Goal: Task Accomplishment & Management: Manage account settings

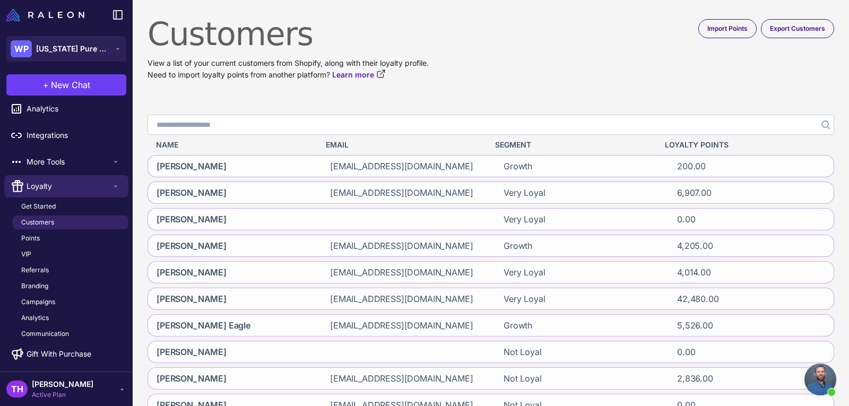
click at [228, 120] on input "Search" at bounding box center [491, 125] width 687 height 20
type input "*******"
click button "Search" at bounding box center [824, 125] width 19 height 20
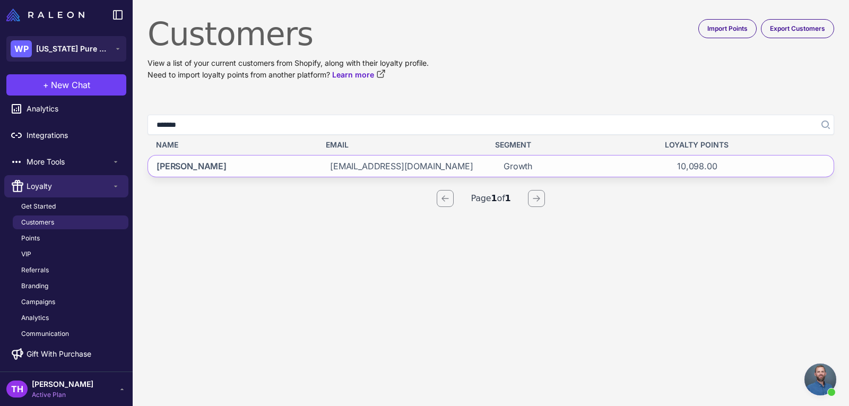
click at [209, 163] on span "Jonathan Creamer" at bounding box center [192, 166] width 70 height 13
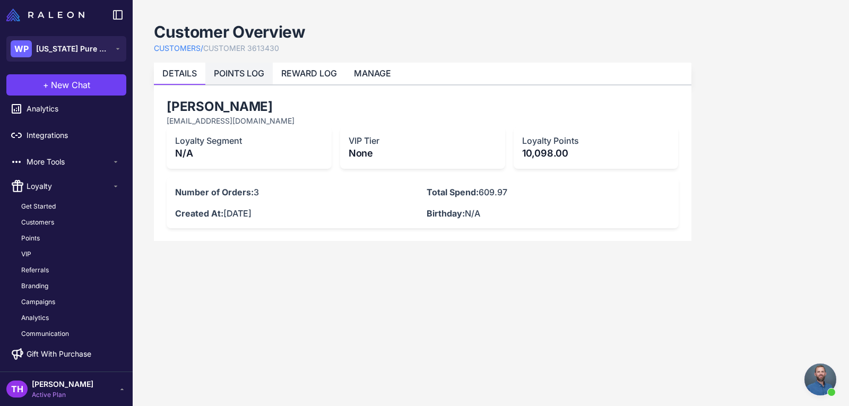
click at [254, 74] on link "POINTS LOG" at bounding box center [239, 73] width 50 height 11
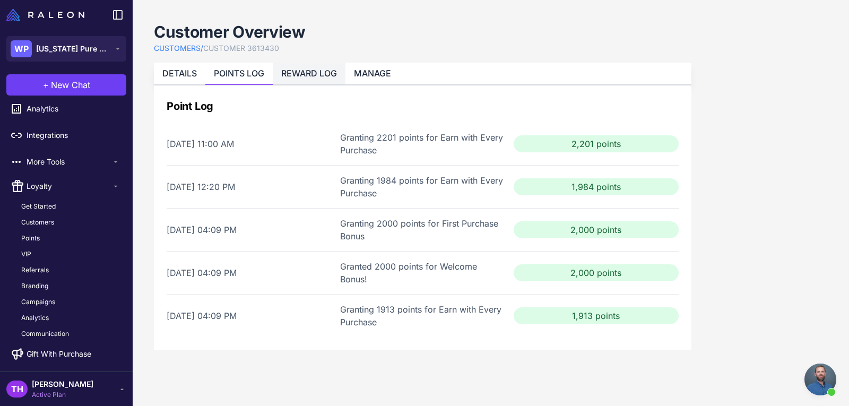
click at [319, 71] on link "REWARD LOG" at bounding box center [309, 73] width 56 height 11
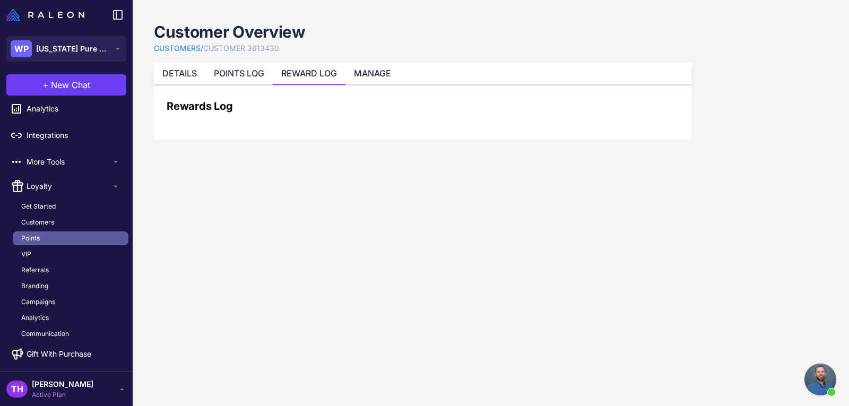
click at [42, 239] on link "Points" at bounding box center [71, 238] width 116 height 14
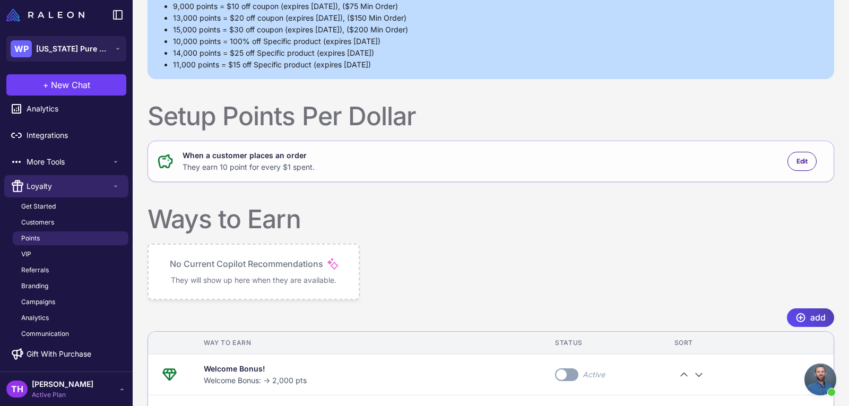
scroll to position [212, 0]
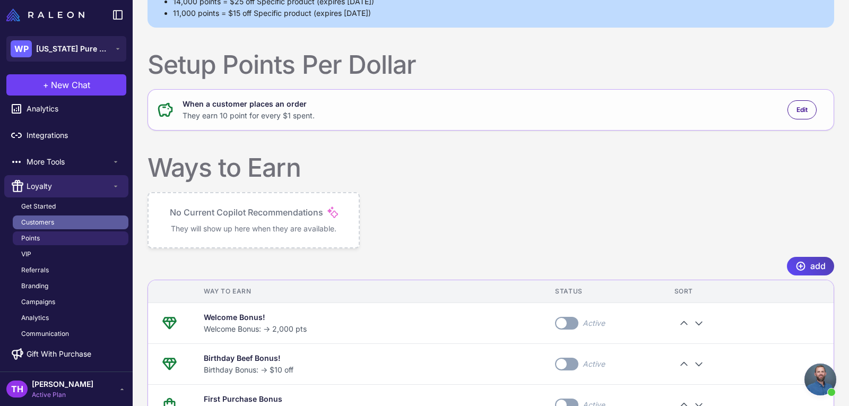
click at [39, 222] on span "Customers" at bounding box center [37, 223] width 33 height 10
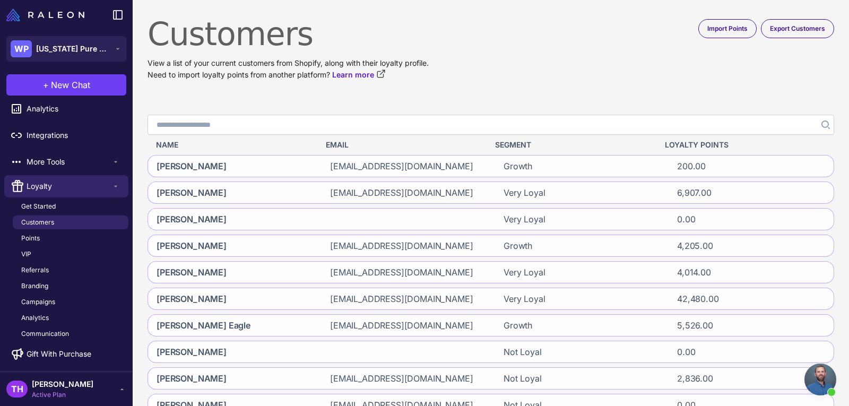
click at [231, 123] on input "Search" at bounding box center [491, 125] width 687 height 20
type input "*******"
click button "Search" at bounding box center [824, 125] width 19 height 20
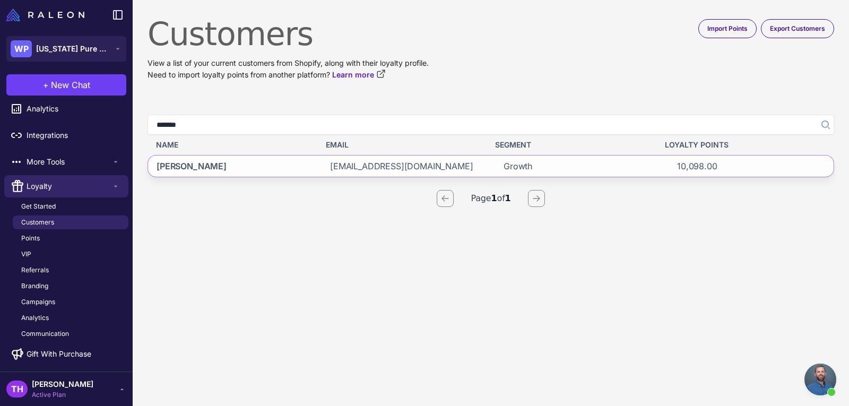
click at [218, 169] on span "Jonathan Creamer" at bounding box center [192, 166] width 70 height 13
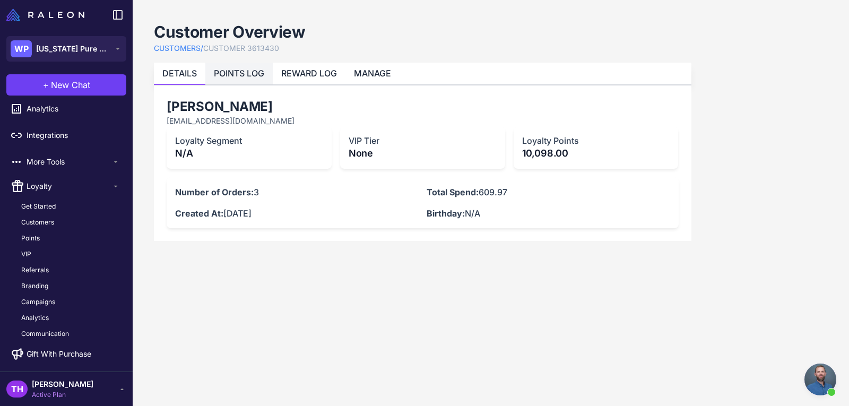
click at [234, 66] on li "POINTS LOG" at bounding box center [238, 74] width 67 height 22
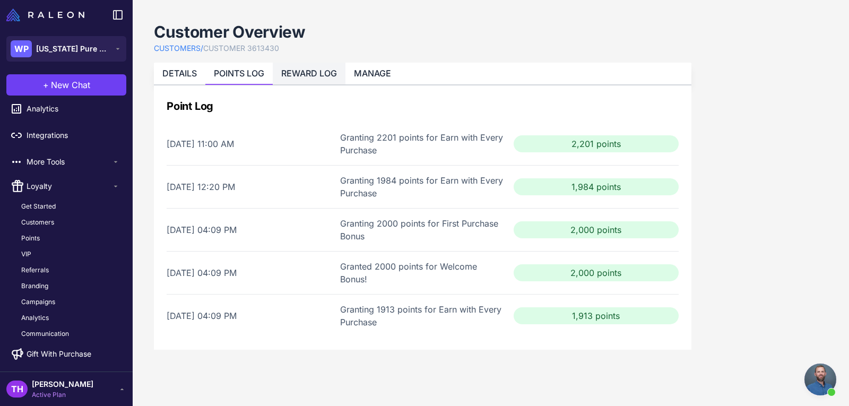
click at [287, 66] on li "REWARD LOG" at bounding box center [309, 74] width 73 height 22
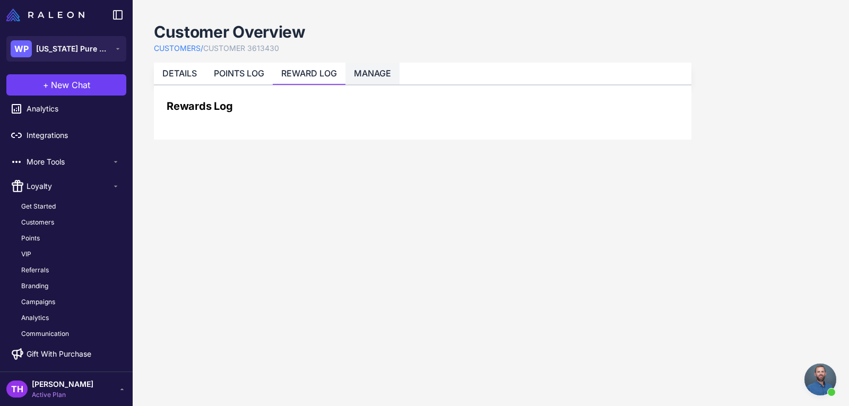
click at [375, 80] on li "MANAGE" at bounding box center [373, 74] width 54 height 22
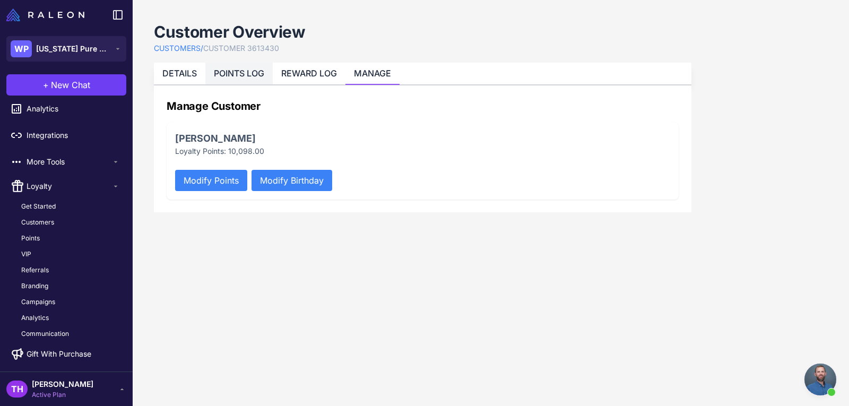
click at [249, 73] on link "POINTS LOG" at bounding box center [239, 73] width 50 height 11
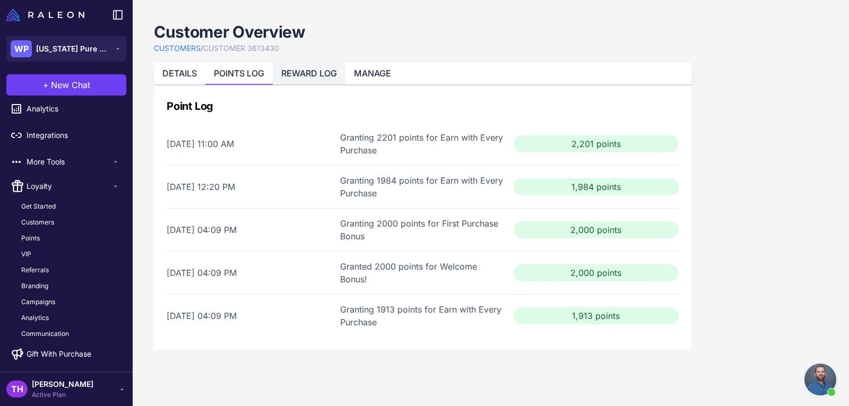
click at [324, 76] on link "REWARD LOG" at bounding box center [309, 73] width 56 height 11
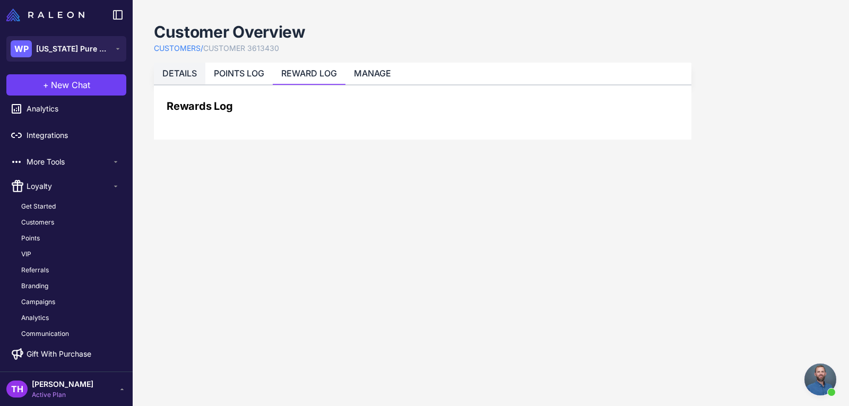
click at [186, 71] on link "DETAILS" at bounding box center [179, 73] width 35 height 11
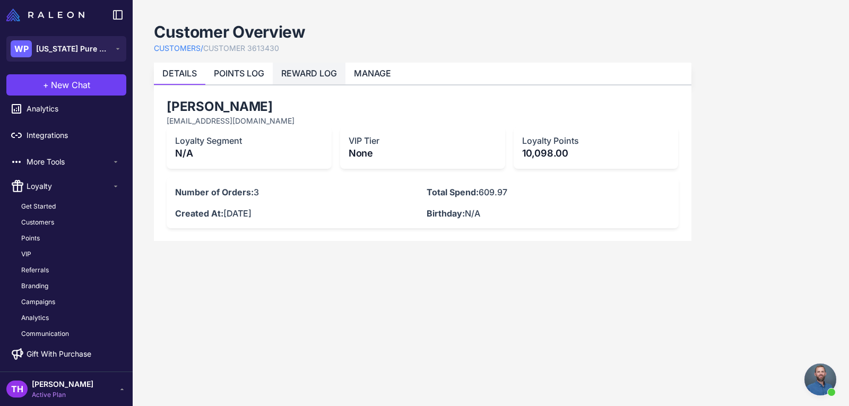
click at [280, 74] on li "REWARD LOG" at bounding box center [309, 74] width 73 height 22
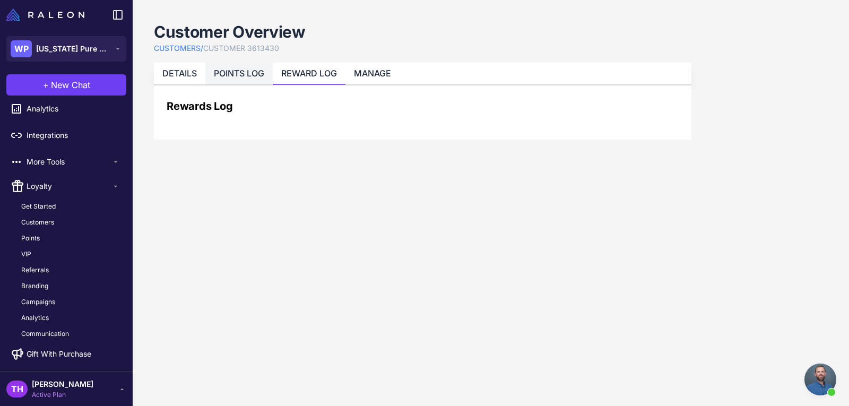
click at [245, 78] on link "POINTS LOG" at bounding box center [239, 73] width 50 height 11
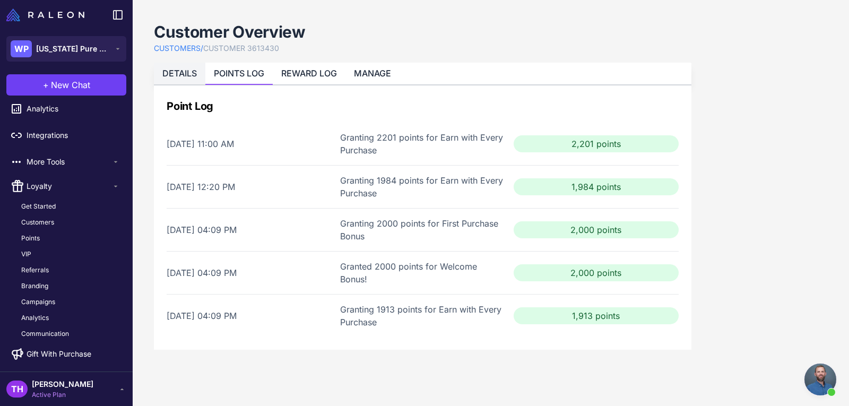
click at [174, 75] on link "DETAILS" at bounding box center [179, 73] width 35 height 11
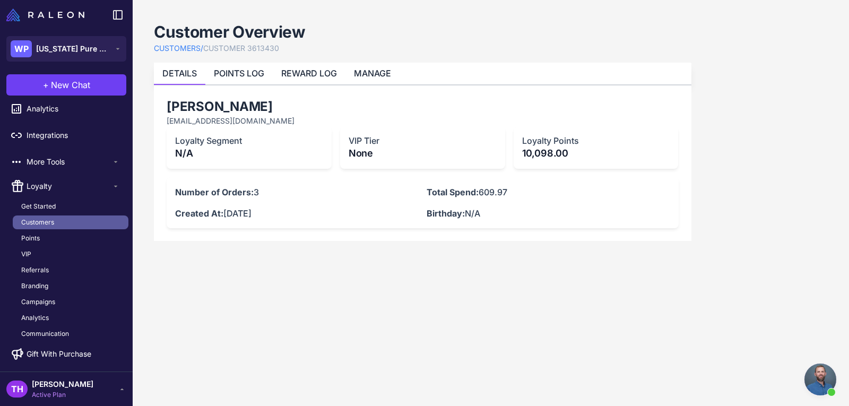
click at [55, 219] on link "Customers" at bounding box center [71, 223] width 116 height 14
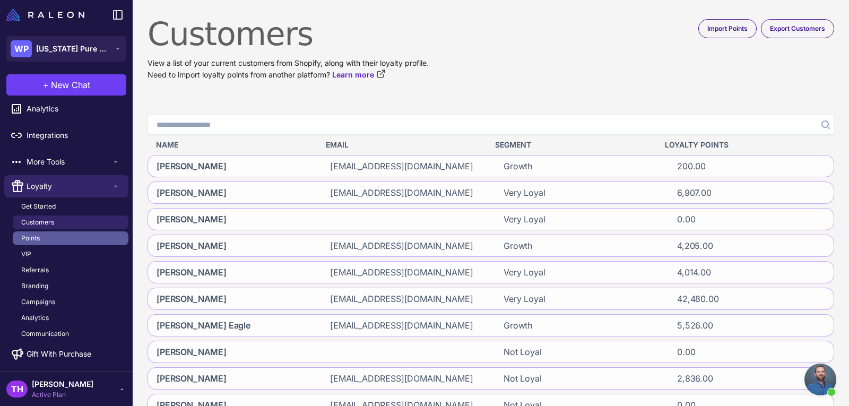
click at [37, 239] on span "Points" at bounding box center [30, 239] width 19 height 10
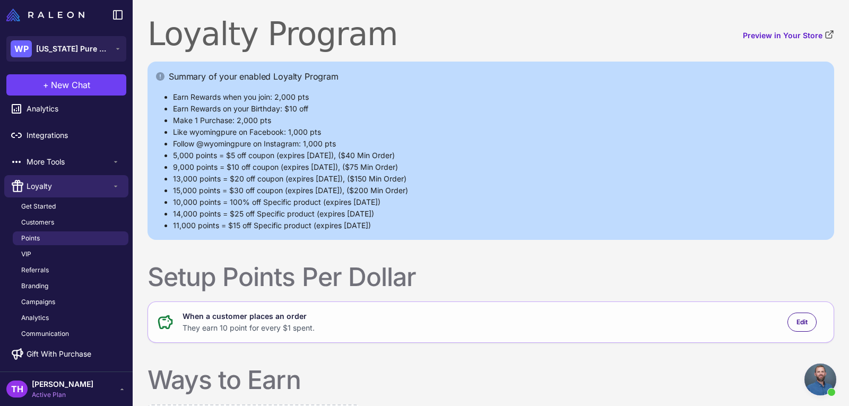
drag, startPoint x: 415, startPoint y: 154, endPoint x: 173, endPoint y: 154, distance: 242.6
click at [173, 154] on ul "5,000 points = $5 off coupon (expires in 180 days), ($40 Min Order)" at bounding box center [491, 156] width 670 height 12
click at [171, 154] on ul "5,000 points = $5 off coupon (expires in 180 days), ($40 Min Order)" at bounding box center [491, 156] width 670 height 12
click at [434, 155] on li "5,000 points = $5 off coupon (expires in 180 days), ($40 Min Order)" at bounding box center [499, 156] width 653 height 12
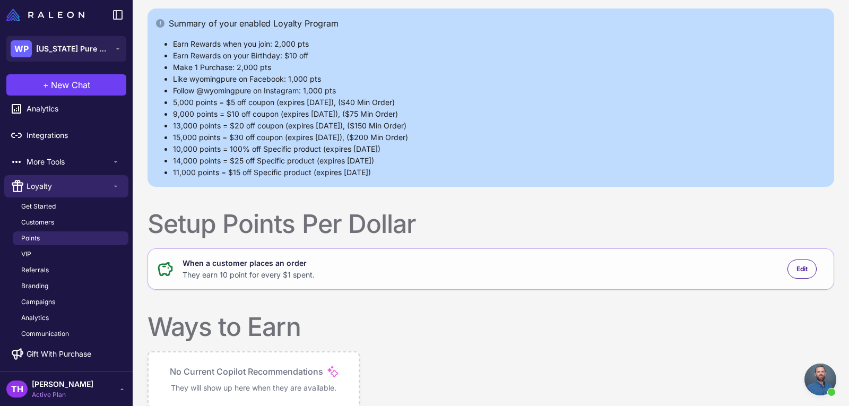
click at [817, 386] on span "Open chat" at bounding box center [821, 380] width 32 height 32
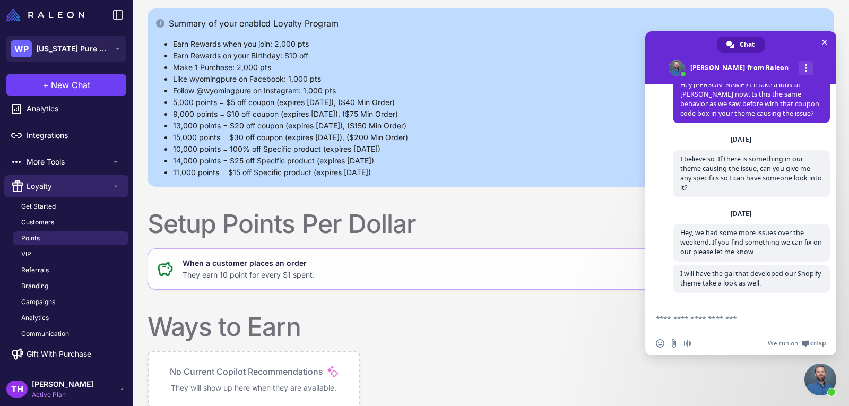
click at [619, 316] on div at bounding box center [567, 327] width 533 height 32
click at [661, 48] on span at bounding box center [740, 57] width 191 height 53
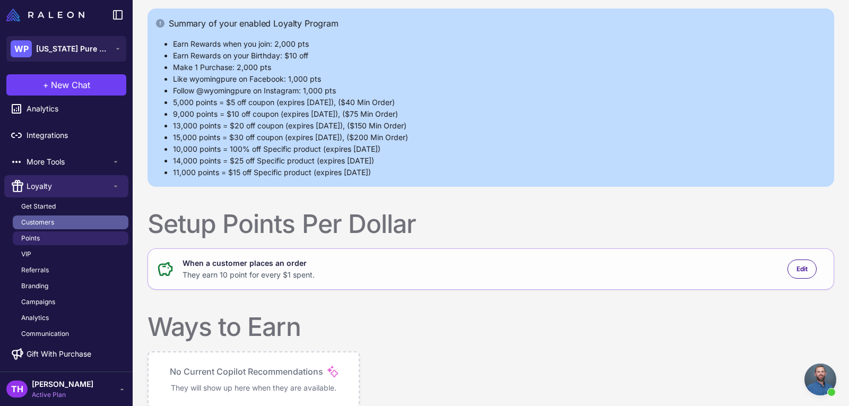
click at [71, 221] on link "Customers" at bounding box center [71, 223] width 116 height 14
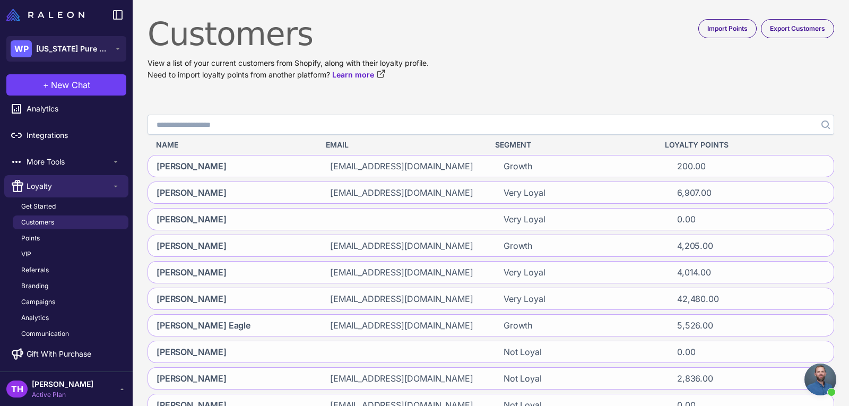
click at [192, 125] on input "Search" at bounding box center [491, 125] width 687 height 20
type input "*******"
click at [205, 128] on input "*******" at bounding box center [491, 125] width 687 height 20
click button "Search" at bounding box center [824, 125] width 19 height 20
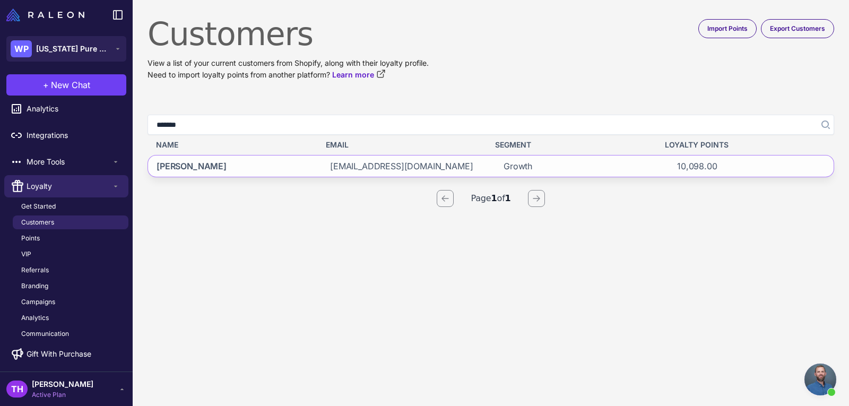
click at [224, 165] on span "Jonathan Creamer" at bounding box center [192, 166] width 70 height 13
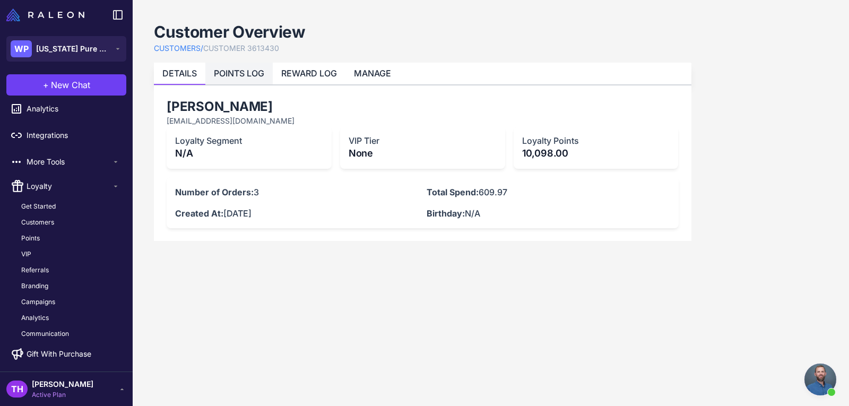
click at [260, 74] on link "POINTS LOG" at bounding box center [239, 73] width 50 height 11
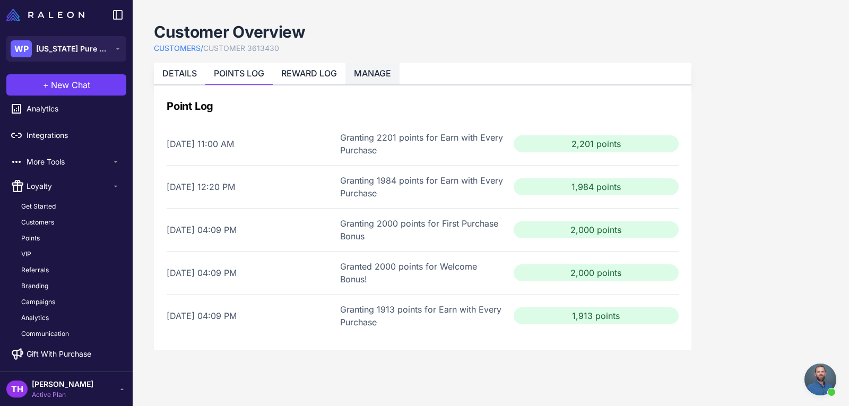
click at [373, 70] on link "MANAGE" at bounding box center [372, 73] width 37 height 11
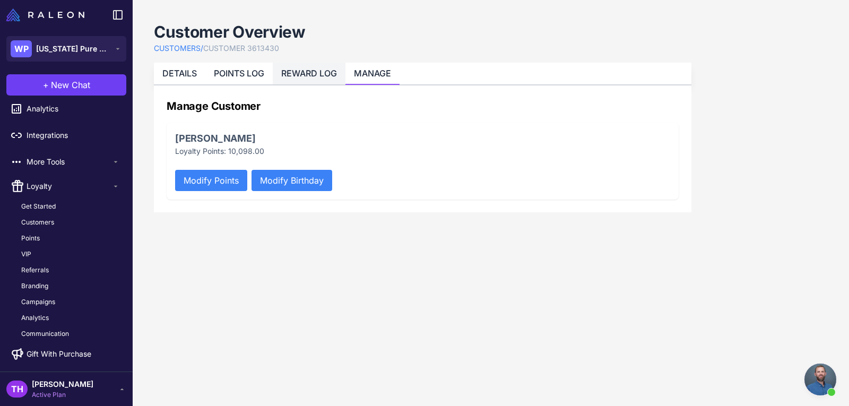
click at [327, 74] on link "REWARD LOG" at bounding box center [309, 73] width 56 height 11
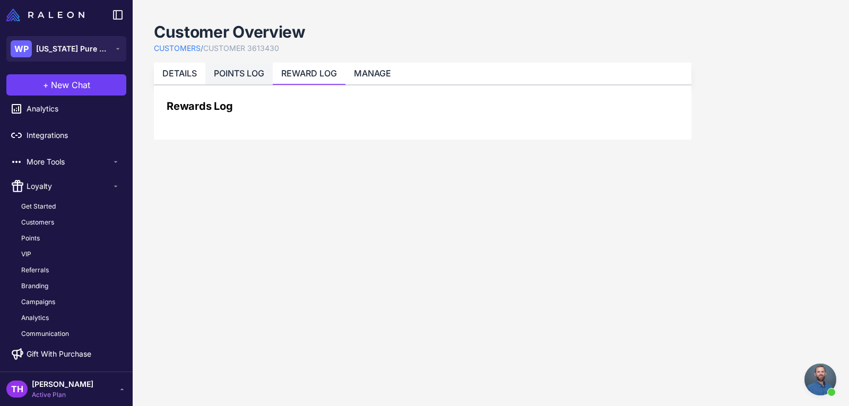
click at [232, 71] on link "POINTS LOG" at bounding box center [239, 73] width 50 height 11
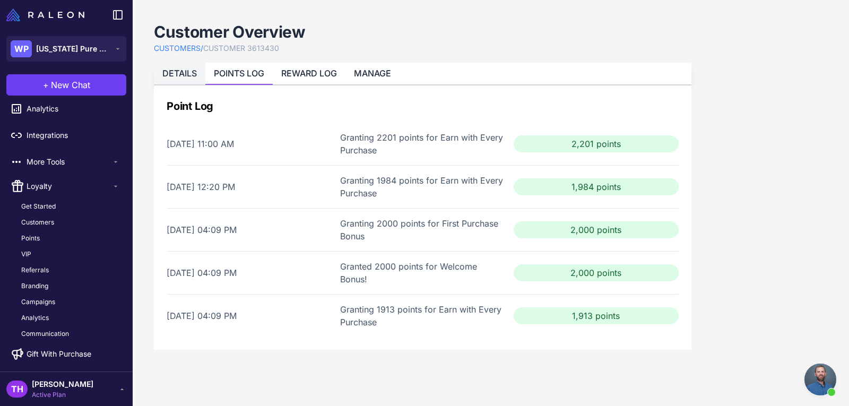
click at [189, 68] on link "DETAILS" at bounding box center [179, 73] width 35 height 11
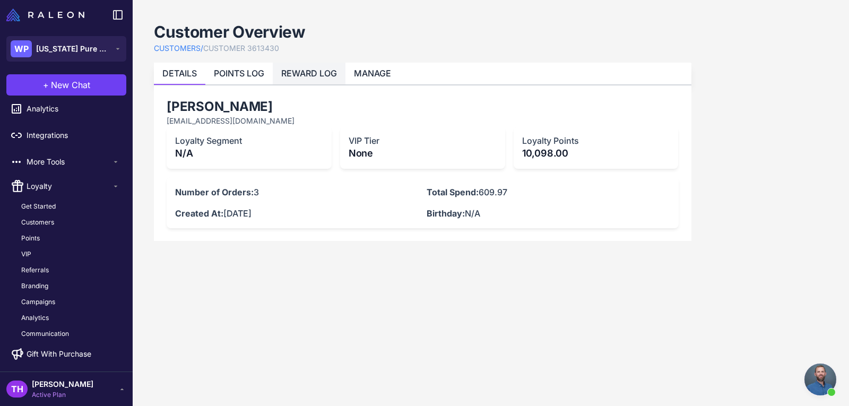
click at [291, 66] on li "REWARD LOG" at bounding box center [309, 74] width 73 height 22
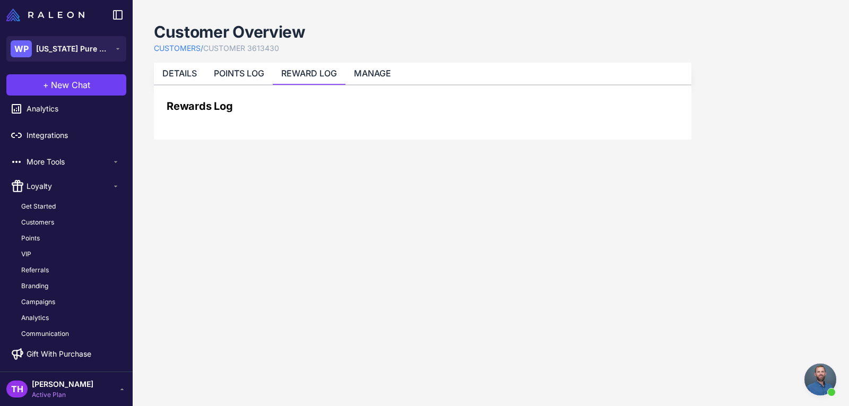
click at [288, 69] on link "REWARD LOG" at bounding box center [309, 73] width 56 height 11
click at [257, 70] on link "POINTS LOG" at bounding box center [239, 73] width 50 height 11
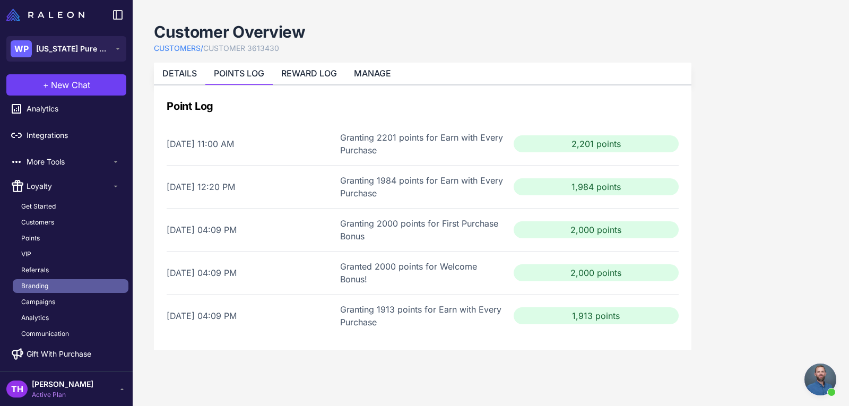
click at [53, 283] on link "Branding" at bounding box center [71, 286] width 116 height 14
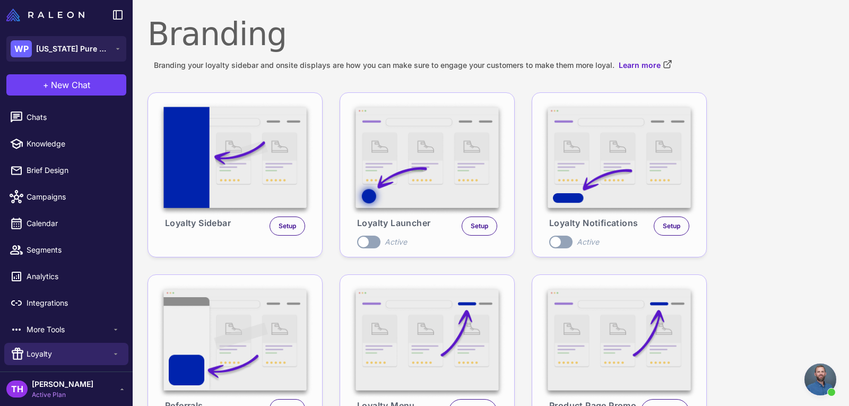
click at [334, 37] on h1 "Branding" at bounding box center [491, 34] width 687 height 38
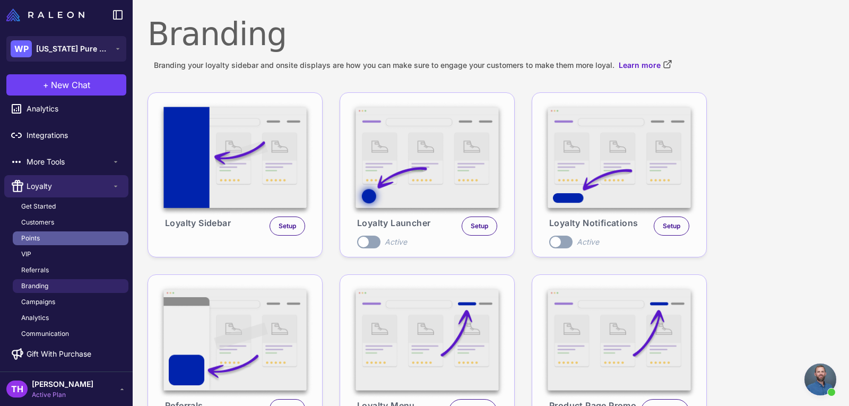
click at [57, 240] on link "Points" at bounding box center [71, 238] width 116 height 14
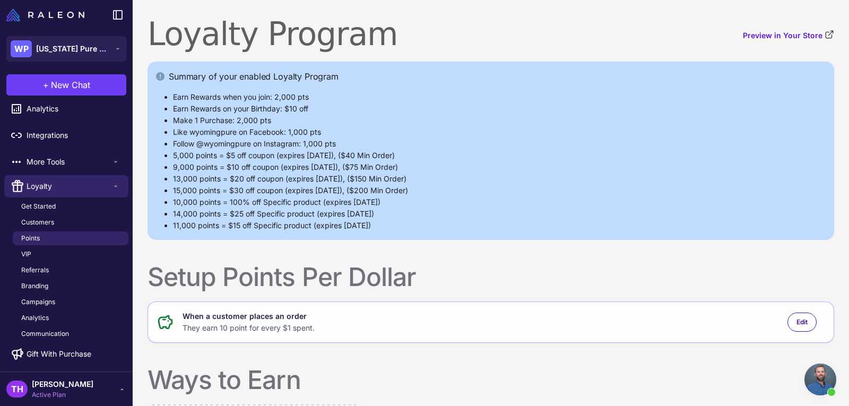
click at [826, 387] on span "Open chat" at bounding box center [821, 380] width 32 height 32
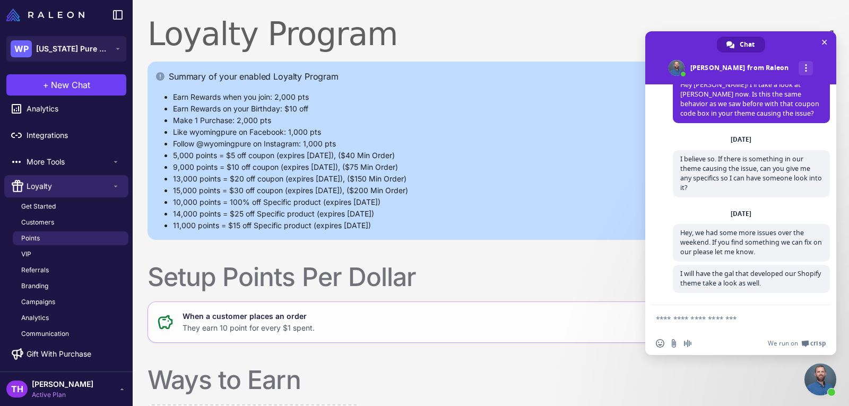
click at [826, 387] on span "Close chat" at bounding box center [821, 380] width 32 height 32
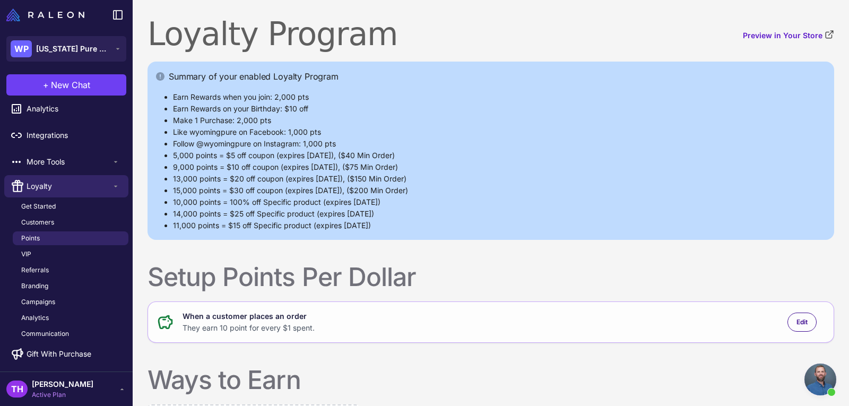
click at [655, 262] on div at bounding box center [625, 277] width 418 height 32
click at [765, 35] on link "Preview in Your Store" at bounding box center [788, 36] width 91 height 12
click at [48, 222] on span "Customers" at bounding box center [37, 223] width 33 height 10
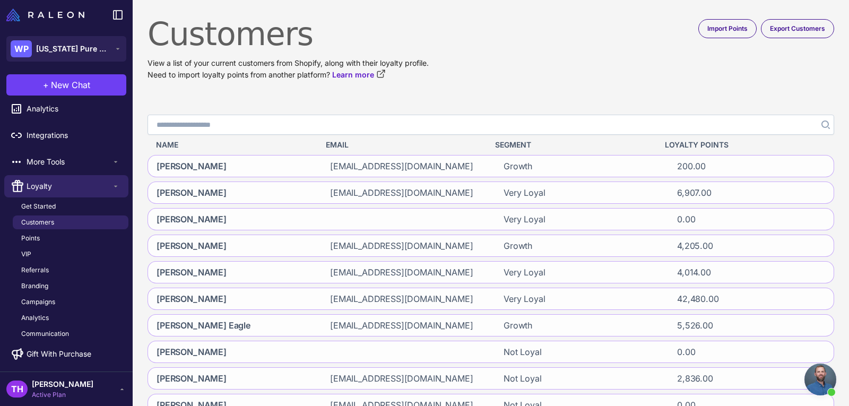
click at [203, 119] on input "Search" at bounding box center [491, 125] width 687 height 20
type input "*****"
click button "Search" at bounding box center [824, 125] width 19 height 20
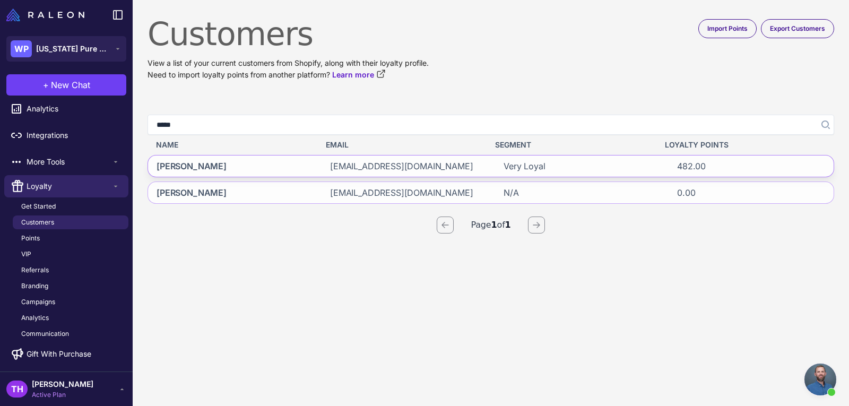
click at [195, 171] on span "[PERSON_NAME]" at bounding box center [192, 166] width 70 height 13
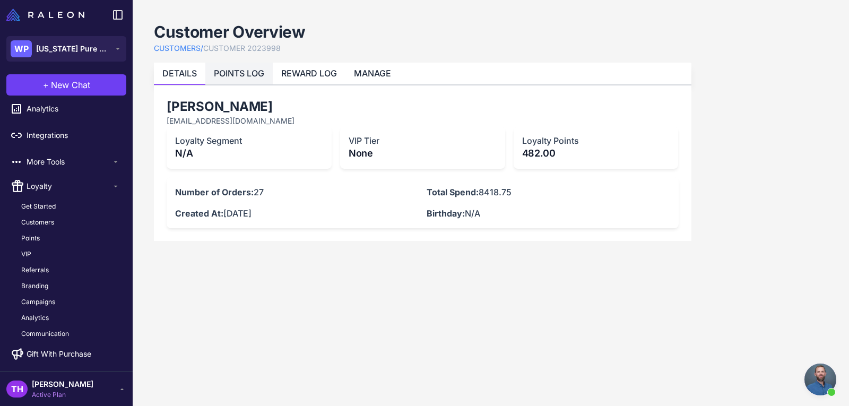
click at [260, 73] on link "POINTS LOG" at bounding box center [239, 73] width 50 height 11
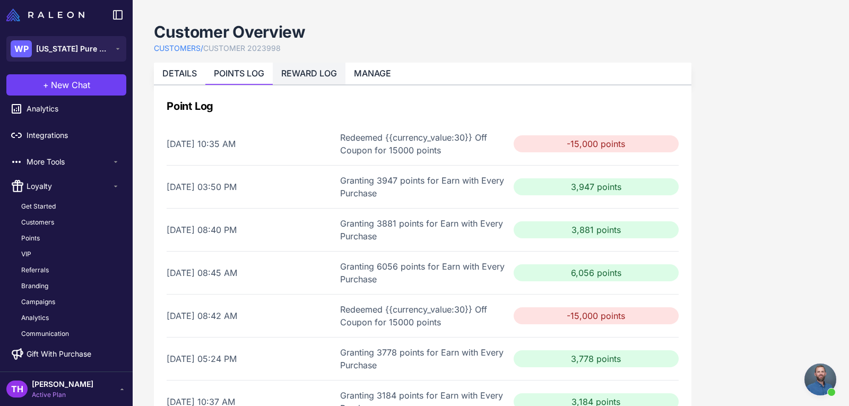
click at [305, 68] on link "REWARD LOG" at bounding box center [309, 73] width 56 height 11
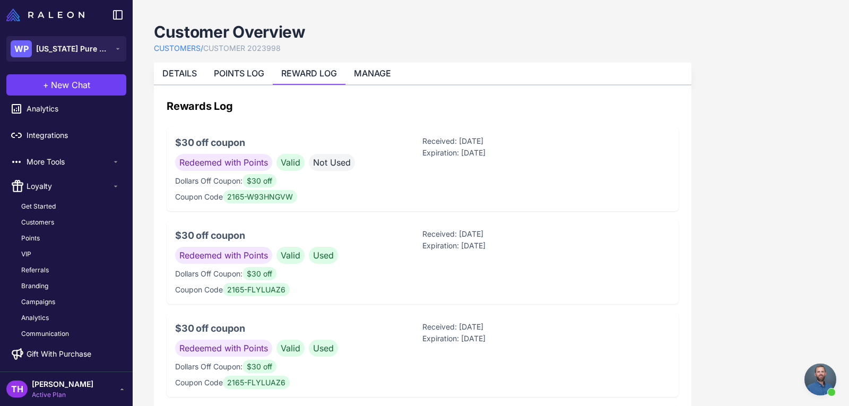
click at [176, 46] on link "CUSTOMERS /" at bounding box center [178, 48] width 49 height 12
